Goal: Task Accomplishment & Management: Manage account settings

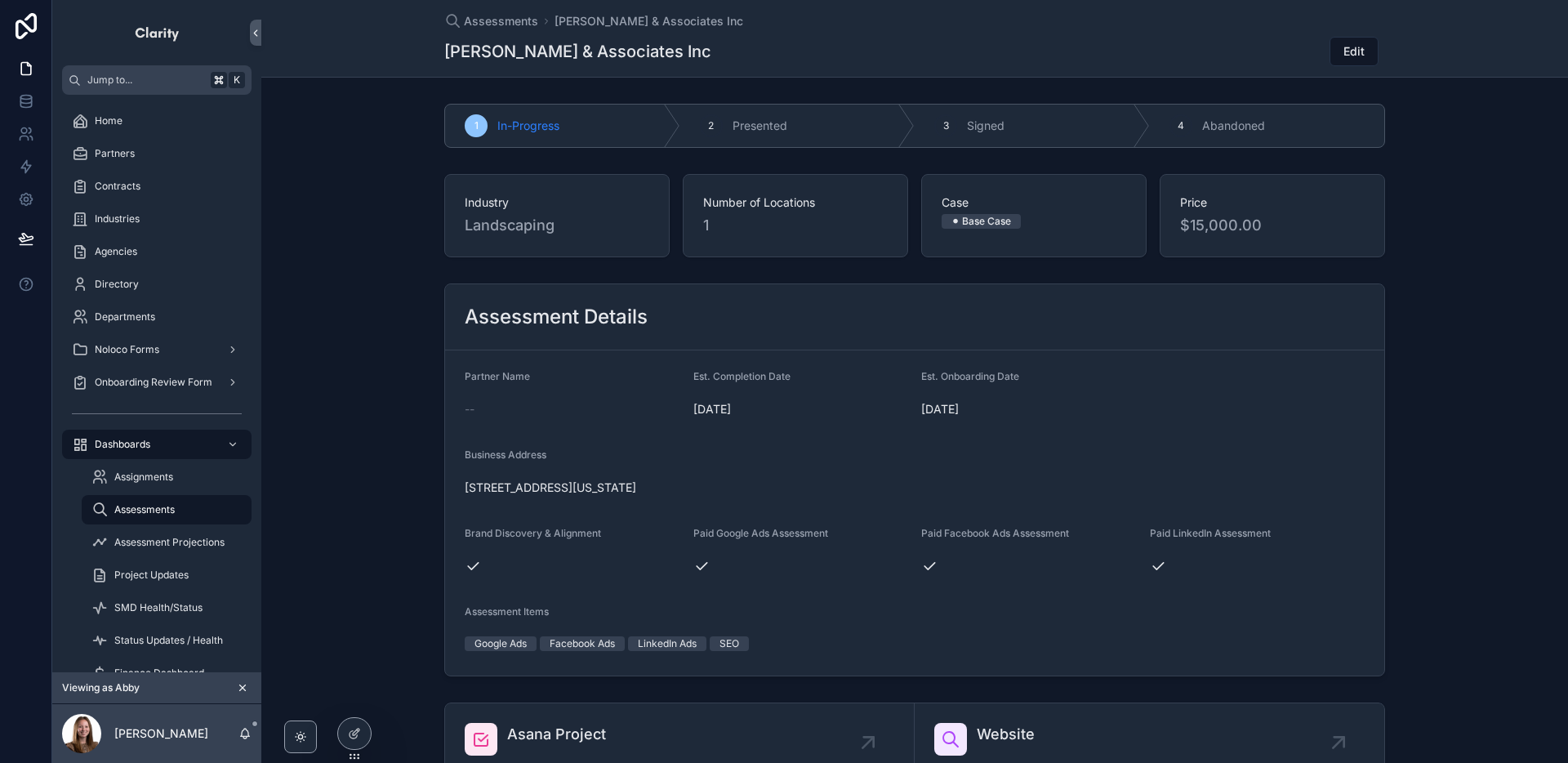
click at [240, 685] on icon "scrollable content" at bounding box center [242, 688] width 6 height 6
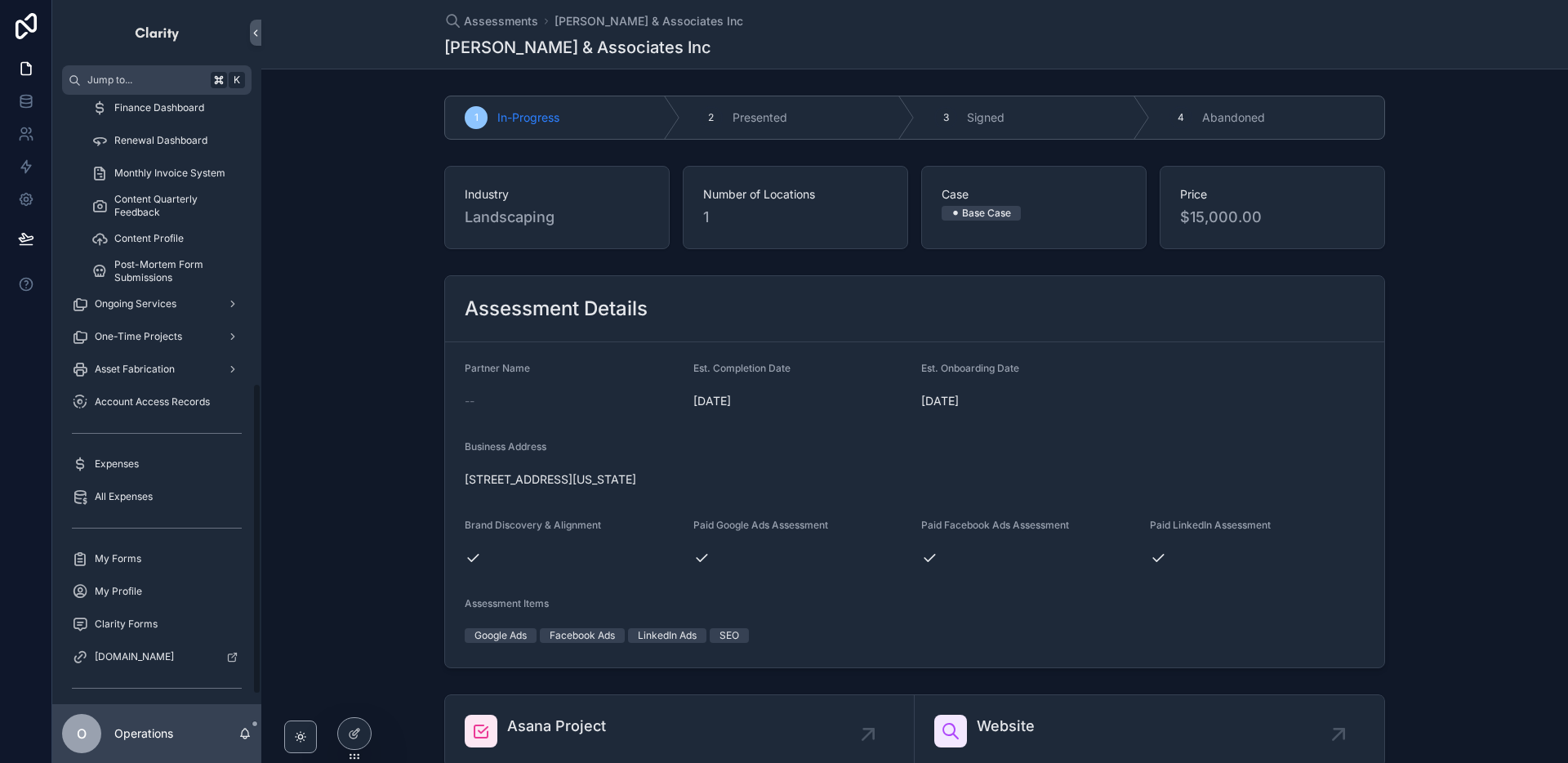
scroll to position [583, 0]
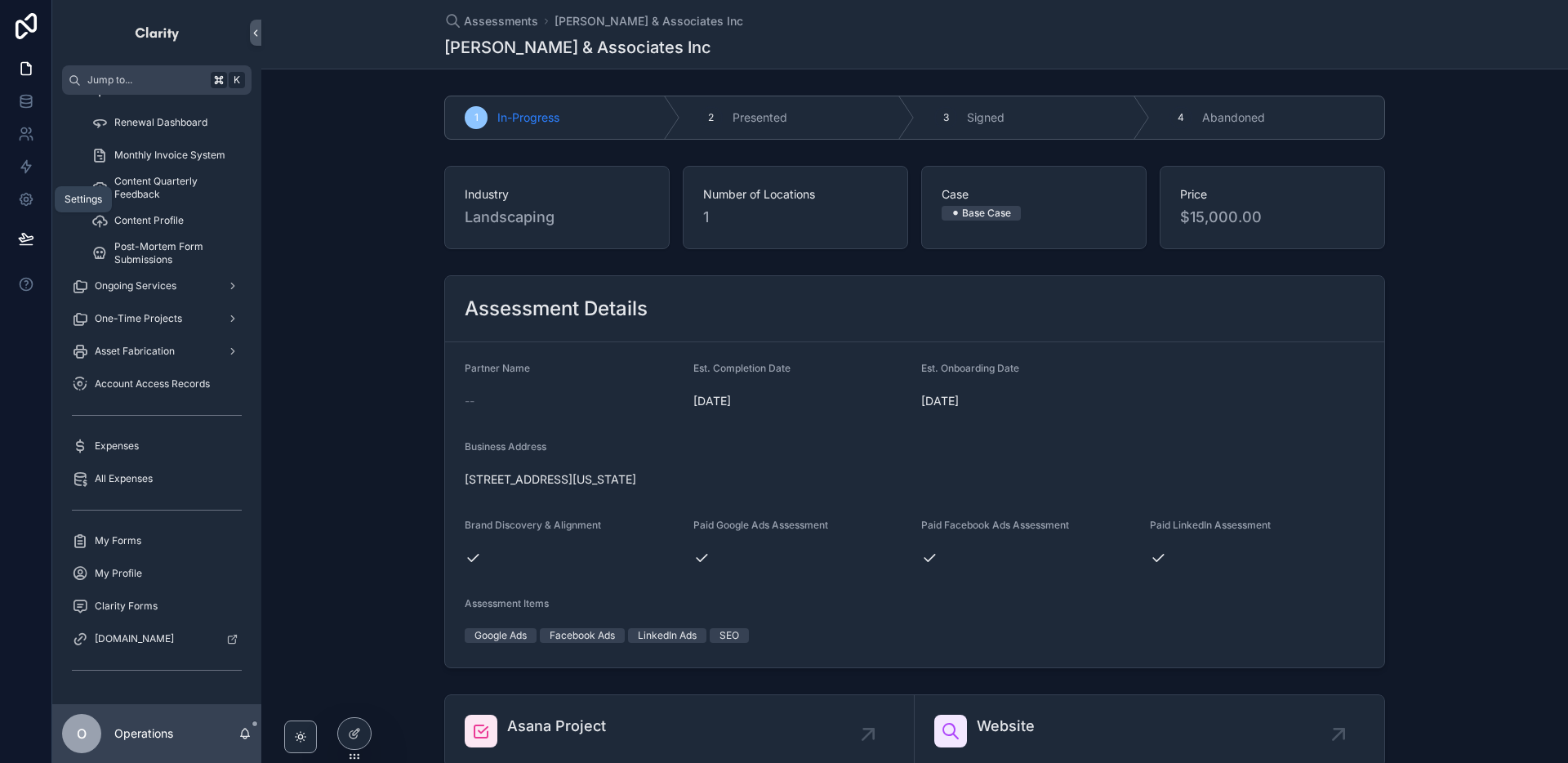
click at [25, 197] on icon at bounding box center [26, 199] width 4 height 4
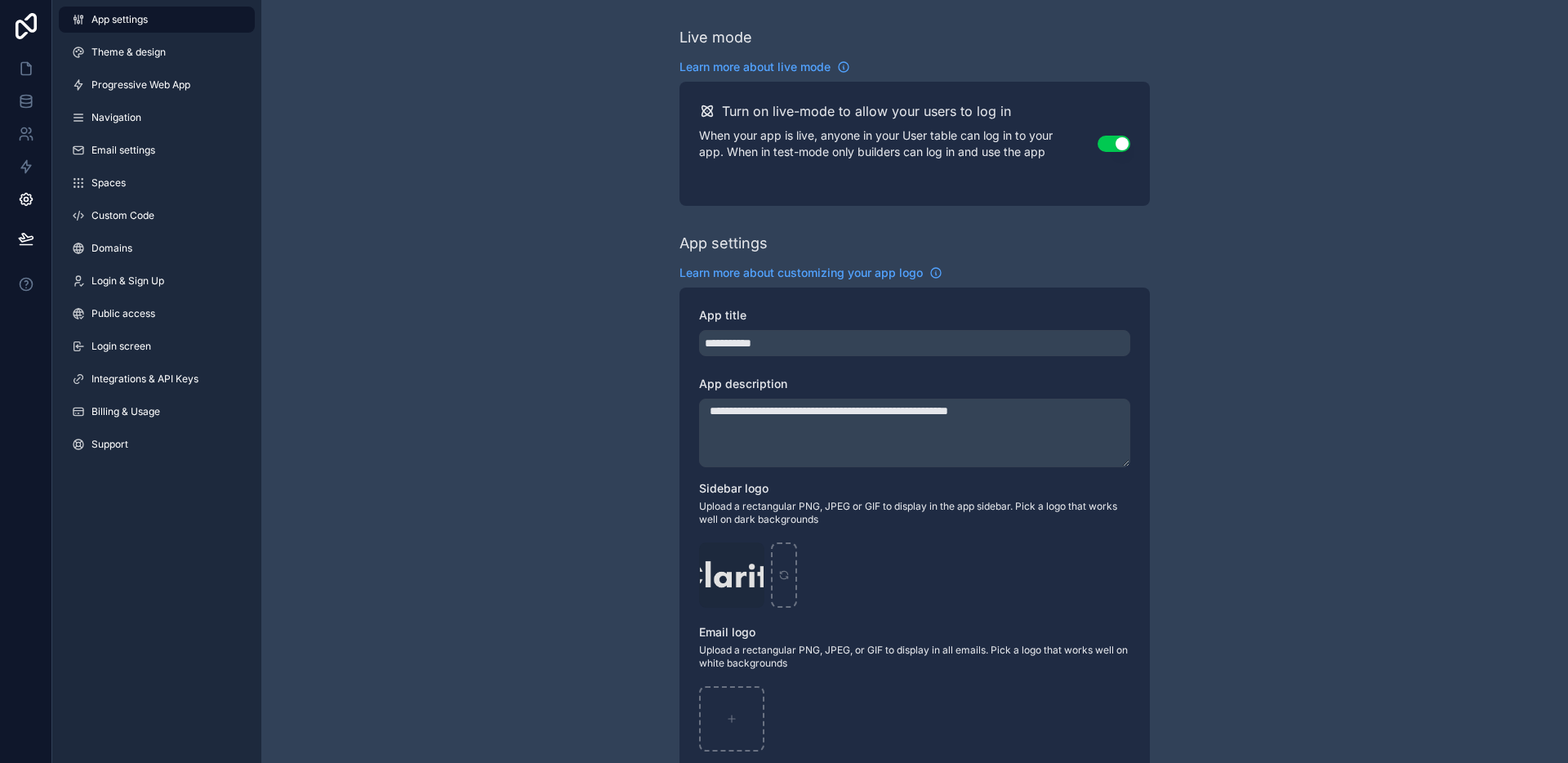
click at [142, 370] on link "Integrations & API Keys" at bounding box center [156, 379] width 196 height 26
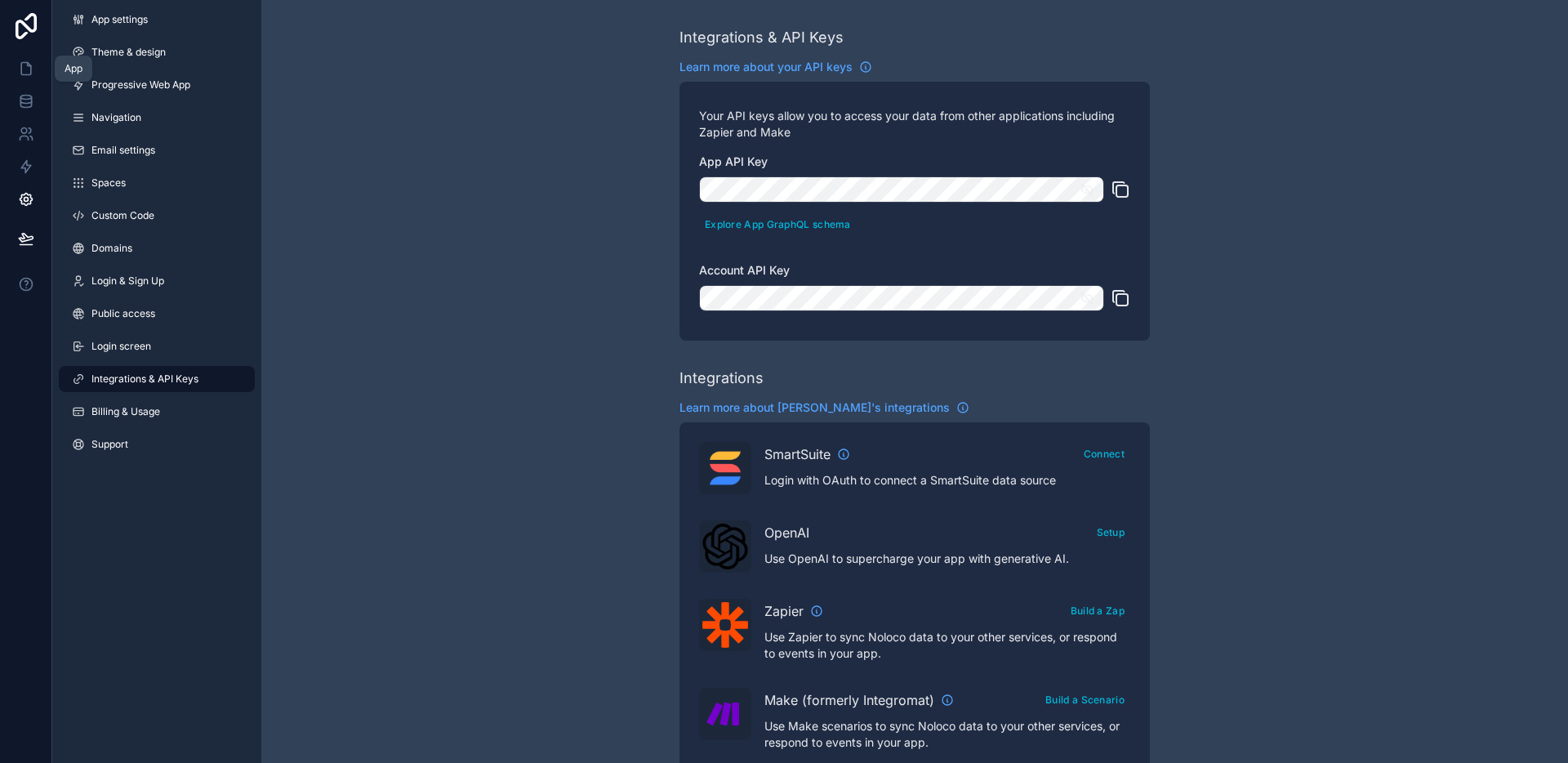
click at [22, 72] on icon at bounding box center [26, 68] width 16 height 16
